Goal: Go to known website: Access a specific website the user already knows

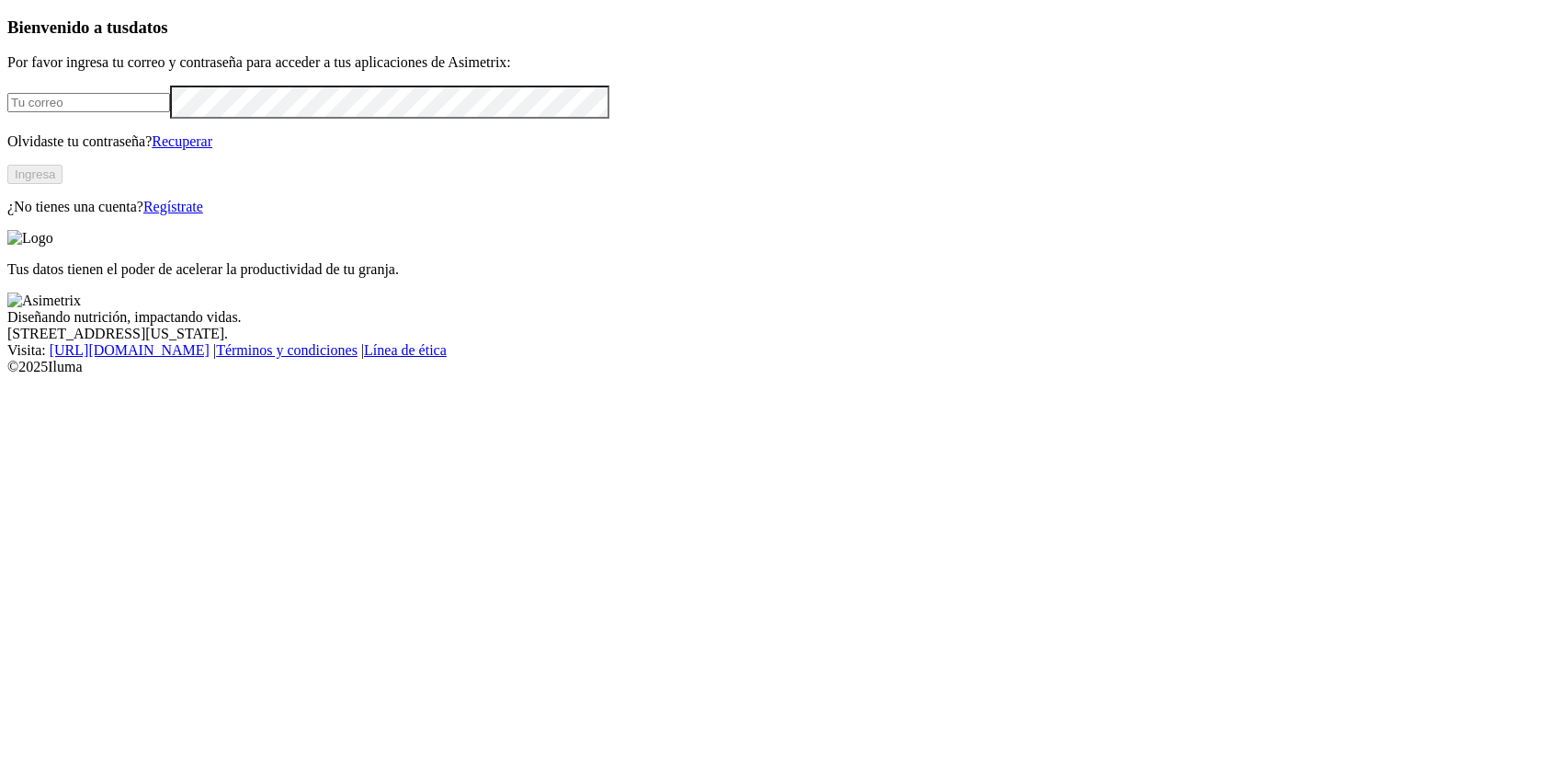
click at [170, 112] on input "email" at bounding box center [89, 102] width 163 height 19
type input "[PERSON_NAME][EMAIL_ADDRESS][PERSON_NAME][DOMAIN_NAME]"
click at [63, 183] on button "Ingresa" at bounding box center [35, 174] width 55 height 19
